Goal: Navigation & Orientation: Find specific page/section

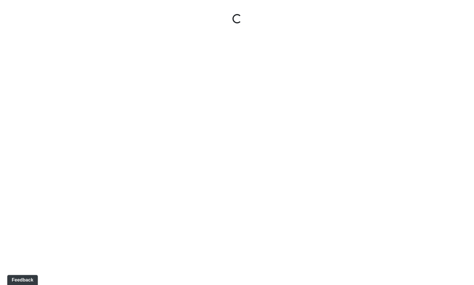
select select "9uukmqt69aq4bb2QwCGasV"
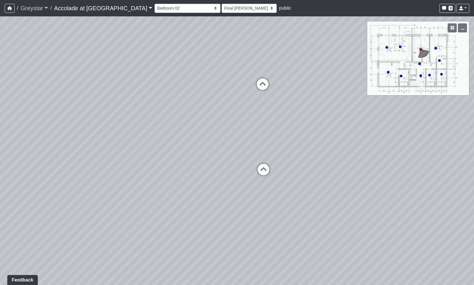
click at [33, 11] on link "Greystar" at bounding box center [33, 8] width 27 height 12
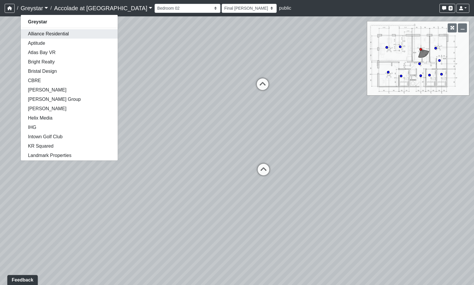
click at [49, 35] on link "Alliance Residential" at bounding box center [69, 33] width 97 height 9
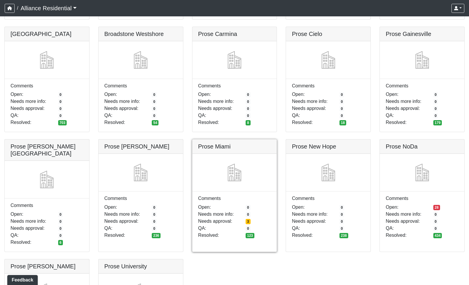
scroll to position [780, 0]
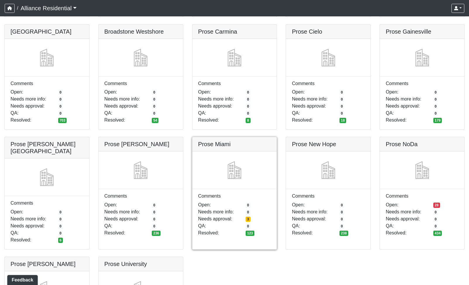
click at [246, 137] on link at bounding box center [234, 137] width 85 height 0
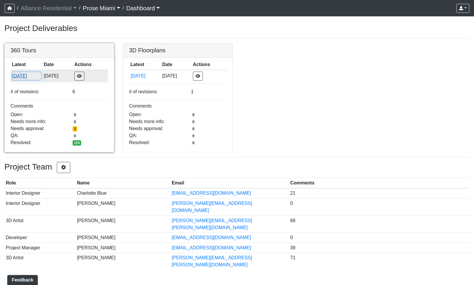
click at [21, 75] on button "[DATE]" at bounding box center [26, 76] width 29 height 8
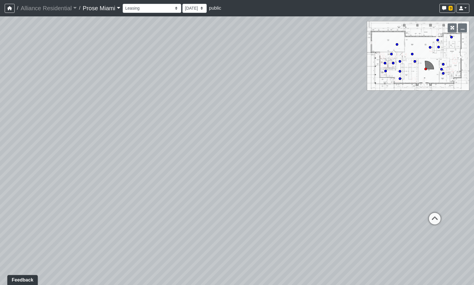
drag, startPoint x: 292, startPoint y: 176, endPoint x: 431, endPoint y: 152, distance: 141.6
click at [431, 152] on div "Loading... Office Hallway Loading... Lobby 1" at bounding box center [237, 150] width 474 height 269
drag, startPoint x: 238, startPoint y: 157, endPoint x: 390, endPoint y: 147, distance: 151.8
click at [406, 142] on div "Loading... Office Hallway Loading... Lobby 1" at bounding box center [237, 150] width 474 height 269
click at [238, 175] on icon at bounding box center [235, 179] width 18 height 18
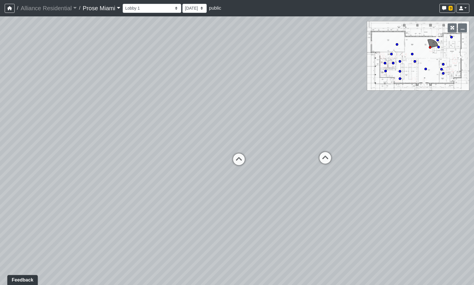
drag, startPoint x: 379, startPoint y: 212, endPoint x: 195, endPoint y: 233, distance: 185.4
click at [195, 233] on div "Loading... Office Hallway Loading... Lobby 1 Loading... Lobby 2 Loading... Busi…" at bounding box center [237, 150] width 474 height 269
click at [239, 162] on icon at bounding box center [239, 163] width 18 height 18
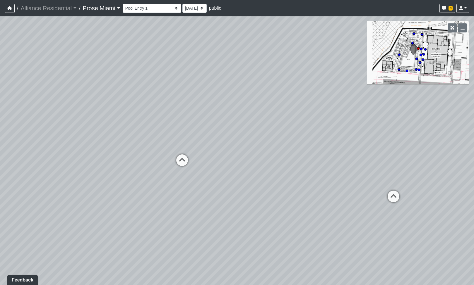
drag, startPoint x: 137, startPoint y: 211, endPoint x: 450, endPoint y: 165, distance: 317.3
click at [449, 165] on div "Loading... Office Hallway Loading... Lobby 1 Loading... Lobby 2 Loading... Busi…" at bounding box center [237, 150] width 474 height 269
drag, startPoint x: 196, startPoint y: 214, endPoint x: 422, endPoint y: 228, distance: 225.9
click at [422, 228] on div "Loading... Office Hallway Loading... Lobby 1 Loading... Lobby 2 Loading... Busi…" at bounding box center [237, 150] width 474 height 269
drag, startPoint x: 94, startPoint y: 147, endPoint x: 385, endPoint y: 214, distance: 299.1
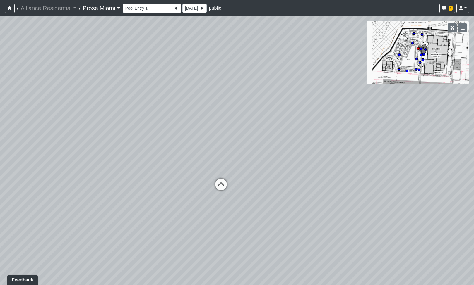
click at [386, 214] on div "Loading... Office Hallway Loading... Lobby 1 Loading... Lobby 2 Loading... Busi…" at bounding box center [237, 150] width 474 height 269
drag, startPoint x: 189, startPoint y: 175, endPoint x: 335, endPoint y: 121, distance: 156.2
click at [335, 121] on div "Loading... Office Hallway Loading... Lobby 1 Loading... Lobby 2 Loading... Busi…" at bounding box center [237, 150] width 474 height 269
drag, startPoint x: 68, startPoint y: 189, endPoint x: -40, endPoint y: 225, distance: 114.0
click at [0, 225] on html "/ Alliance Residential Alliance Residential Loading... / Prose Miami Prose Miam…" at bounding box center [237, 142] width 474 height 285
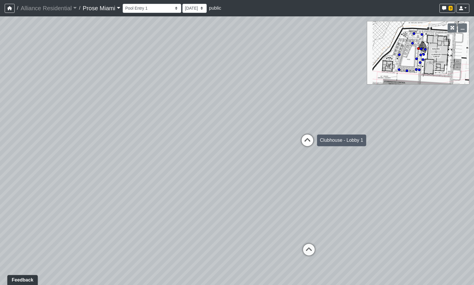
click at [306, 148] on icon at bounding box center [307, 144] width 18 height 18
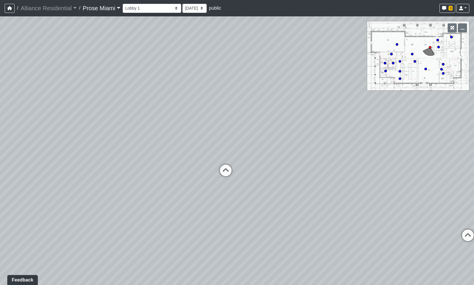
drag, startPoint x: 261, startPoint y: 210, endPoint x: 119, endPoint y: 218, distance: 141.8
click at [119, 218] on div "Loading... Office Hallway Loading... Lobby 1 Loading... Lobby 2 Loading... Busi…" at bounding box center [237, 150] width 474 height 269
click at [325, 226] on icon at bounding box center [329, 225] width 18 height 18
drag, startPoint x: 393, startPoint y: 189, endPoint x: 294, endPoint y: 180, distance: 99.8
click at [283, 170] on div "Loading... Office Hallway Loading... Lobby 1 Loading... Lobby 2 Loading... Busi…" at bounding box center [237, 150] width 474 height 269
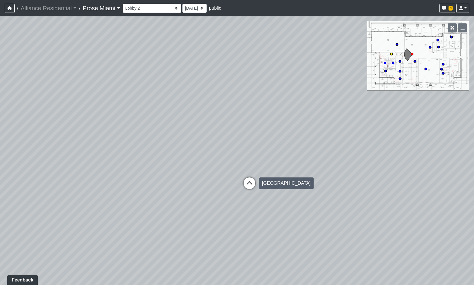
click at [255, 183] on icon at bounding box center [249, 187] width 18 height 18
drag, startPoint x: 184, startPoint y: 241, endPoint x: 454, endPoint y: 192, distance: 274.0
click at [473, 187] on html "/ Alliance Residential Alliance Residential Loading... / Prose Miami Prose Miam…" at bounding box center [237, 142] width 474 height 285
drag, startPoint x: 240, startPoint y: 121, endPoint x: 233, endPoint y: 152, distance: 31.9
click at [375, 98] on div "Loading... Office Hallway Loading... Lobby 1 Loading... Lobby 2 Loading... Busi…" at bounding box center [237, 150] width 474 height 269
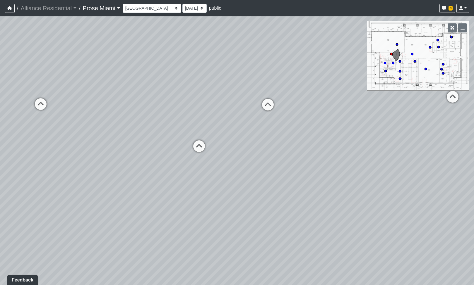
drag, startPoint x: 86, startPoint y: 199, endPoint x: 300, endPoint y: 215, distance: 215.0
click at [301, 222] on div "Loading... Office Hallway Loading... Lobby 1 Loading... Lobby 2 Loading... Busi…" at bounding box center [237, 150] width 474 height 269
drag, startPoint x: 305, startPoint y: 196, endPoint x: 582, endPoint y: 213, distance: 277.5
click at [473, 213] on html "/ Alliance Residential Alliance Residential Loading... / Prose Miami Prose Miam…" at bounding box center [237, 142] width 474 height 285
click at [443, 6] on icon "button" at bounding box center [444, 8] width 4 height 4
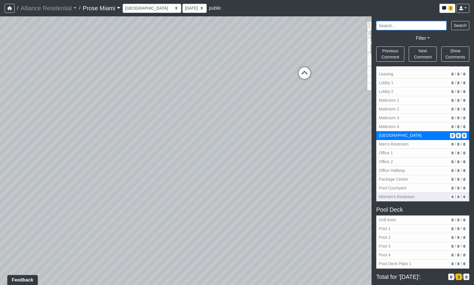
scroll to position [156, 0]
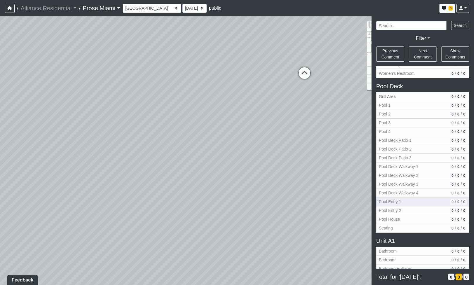
click at [419, 203] on span "Pool Entry 1" at bounding box center [412, 202] width 69 height 6
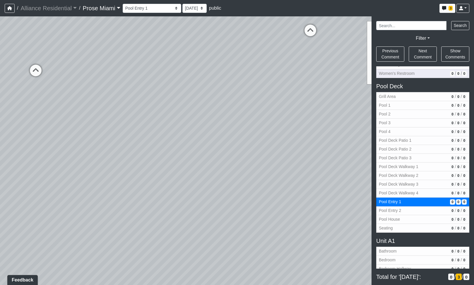
drag, startPoint x: 131, startPoint y: 213, endPoint x: 394, endPoint y: 71, distance: 298.4
click at [394, 71] on div "NON-CURRENT REVISION Loading... Office Hallway Loading... Lobby 1 Loading... Lo…" at bounding box center [237, 150] width 474 height 269
drag, startPoint x: 177, startPoint y: 199, endPoint x: 370, endPoint y: 198, distance: 193.0
click at [370, 198] on div "Loading... Office Hallway Loading... Lobby 1 Loading... Lobby 2 Loading... Busi…" at bounding box center [237, 150] width 474 height 269
drag, startPoint x: 184, startPoint y: 170, endPoint x: 214, endPoint y: 275, distance: 108.9
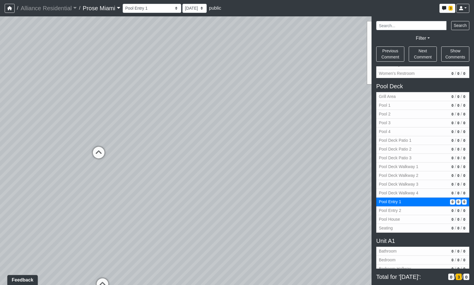
click at [214, 275] on div "Loading... Office Hallway Loading... Lobby 1 Loading... Lobby 2 Loading... Busi…" at bounding box center [237, 150] width 474 height 269
drag, startPoint x: 130, startPoint y: 166, endPoint x: 58, endPoint y: 232, distance: 97.1
click at [58, 232] on div "Loading... Office Hallway Loading... Lobby 1 Loading... Lobby 2 Loading... Busi…" at bounding box center [237, 150] width 474 height 269
drag, startPoint x: 314, startPoint y: 209, endPoint x: 102, endPoint y: 156, distance: 218.3
click at [102, 156] on div "Loading... Office Hallway Loading... Lobby 1 Loading... Lobby 2 Loading... Busi…" at bounding box center [237, 150] width 474 height 269
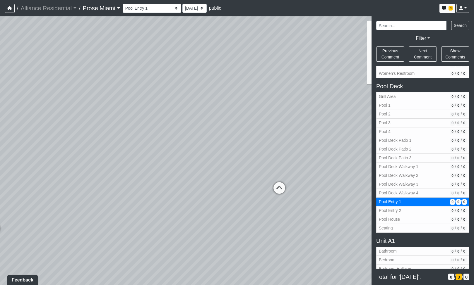
drag, startPoint x: 313, startPoint y: 159, endPoint x: 107, endPoint y: 169, distance: 206.1
click at [118, 166] on div "Loading... Office Hallway Loading... Lobby 1 Loading... Lobby 2 Loading... Busi…" at bounding box center [237, 150] width 474 height 269
drag, startPoint x: 270, startPoint y: 149, endPoint x: 243, endPoint y: 162, distance: 30.0
click at [311, 147] on div "Loading... Office Hallway Loading... Lobby 1 Loading... Lobby 2 Loading... Busi…" at bounding box center [237, 150] width 474 height 269
click at [169, 163] on div "Pool 4" at bounding box center [173, 168] width 19 height 12
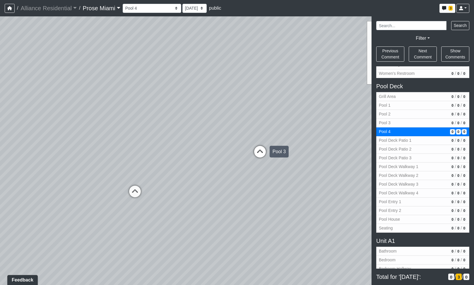
click at [261, 149] on icon at bounding box center [260, 155] width 18 height 18
select select "pool-deck-pool-1"
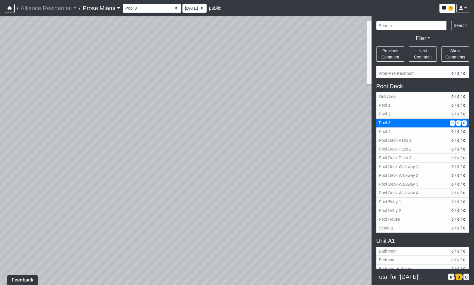
drag, startPoint x: 215, startPoint y: 194, endPoint x: 356, endPoint y: 140, distance: 151.0
click at [356, 140] on div "Loading... Office Hallway Loading... Lobby 1 Loading... Lobby 2 Loading... Busi…" at bounding box center [237, 150] width 474 height 269
drag, startPoint x: 135, startPoint y: 149, endPoint x: 92, endPoint y: 240, distance: 100.2
click at [92, 240] on div "Loading... Office Hallway Loading... Lobby 1 Loading... Lobby 2 Loading... Busi…" at bounding box center [237, 150] width 474 height 269
